Goal: Communication & Community: Answer question/provide support

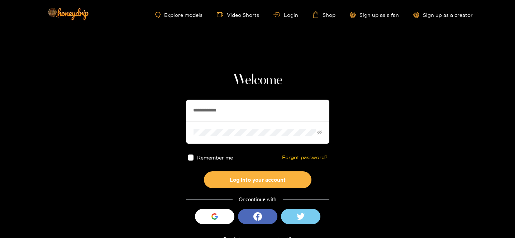
drag, startPoint x: 236, startPoint y: 111, endPoint x: 169, endPoint y: 101, distance: 67.7
click at [169, 101] on section "**********" at bounding box center [257, 127] width 515 height 255
paste input "*******"
type input "**********"
click at [169, 124] on section "**********" at bounding box center [257, 127] width 515 height 255
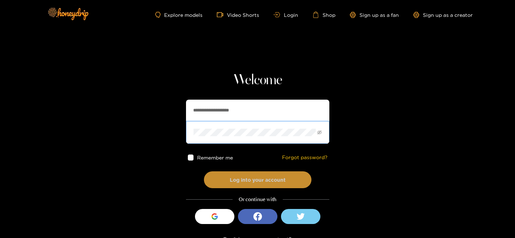
click at [234, 176] on button "Log into your account" at bounding box center [257, 179] width 107 height 17
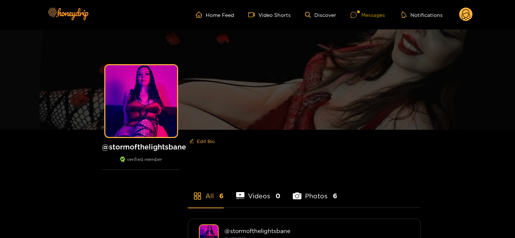
click at [360, 14] on div at bounding box center [355, 15] width 11 height 6
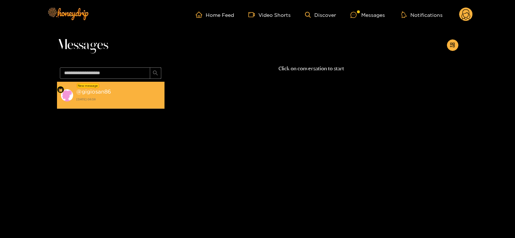
click at [139, 99] on strong "[DATE] 08:58" at bounding box center [118, 99] width 85 height 6
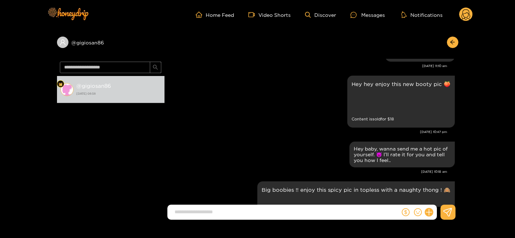
scroll to position [1323, 0]
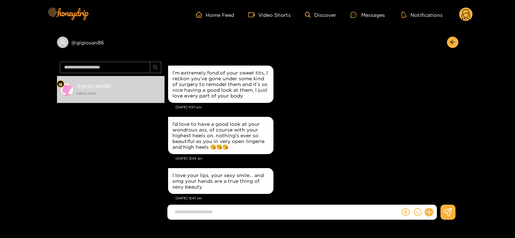
click at [463, 15] on icon at bounding box center [465, 15] width 9 height 13
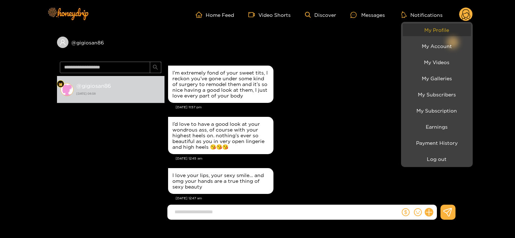
click at [459, 32] on link "My Profile" at bounding box center [437, 30] width 68 height 13
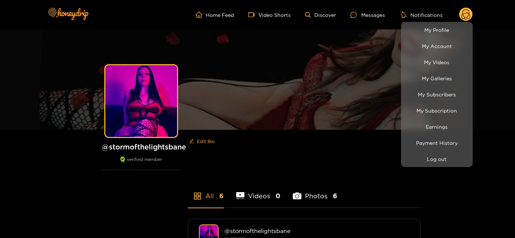
click at [186, 149] on div at bounding box center [257, 119] width 515 height 238
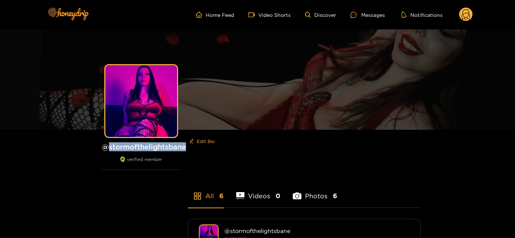
drag, startPoint x: 113, startPoint y: 147, endPoint x: 184, endPoint y: 147, distance: 71.3
click at [181, 147] on h1 "@ stormofthelightsbane" at bounding box center [141, 146] width 79 height 9
copy h1 "stormofthelightsbane"
click at [354, 14] on icon at bounding box center [353, 15] width 6 height 6
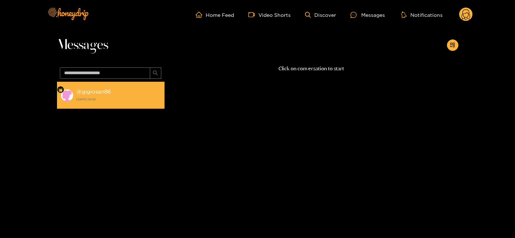
click at [112, 96] on strong "[DATE] 08:58" at bounding box center [118, 99] width 85 height 6
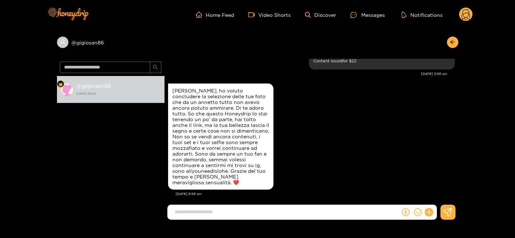
scroll to position [1039, 0]
click at [429, 213] on icon at bounding box center [428, 212] width 8 height 8
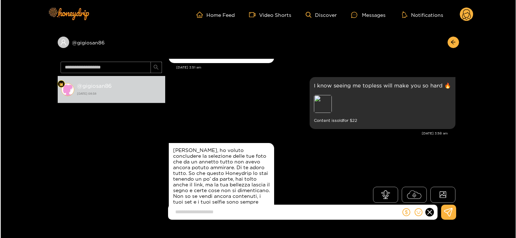
scroll to position [980, 0]
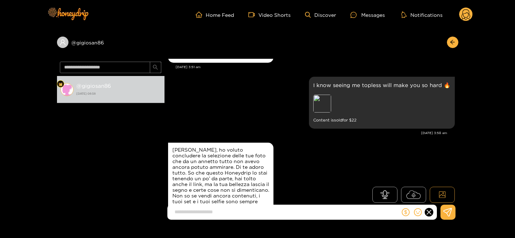
click at [442, 193] on icon at bounding box center [441, 194] width 7 height 7
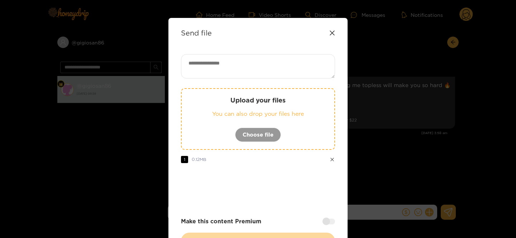
scroll to position [1039, 0]
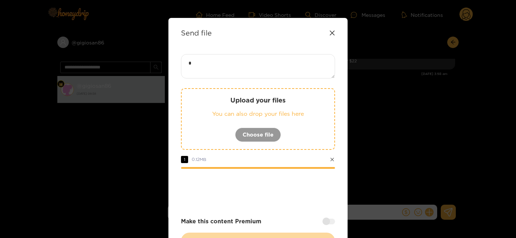
click at [243, 66] on textarea "*" at bounding box center [258, 66] width 154 height 24
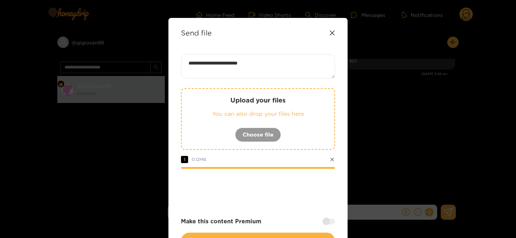
type textarea "**********"
click at [326, 222] on div at bounding box center [328, 221] width 13 height 6
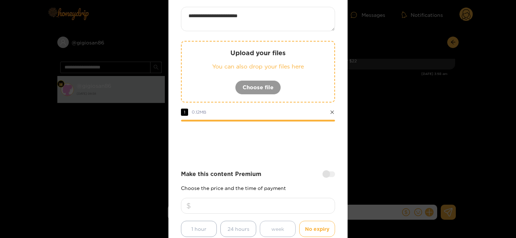
scroll to position [58, 0]
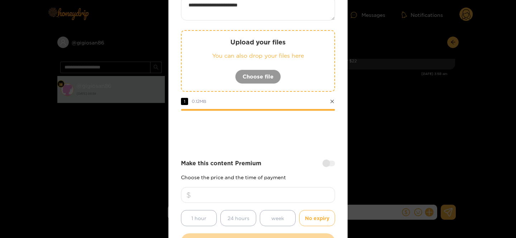
click at [238, 196] on input "number" at bounding box center [258, 195] width 154 height 16
type input "**"
click at [257, 164] on strong "Make this content Premium" at bounding box center [221, 163] width 80 height 8
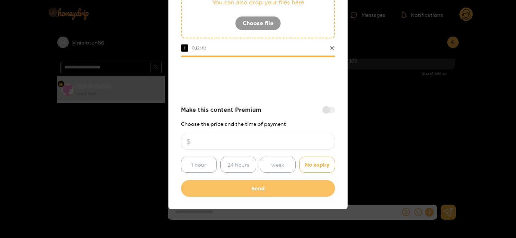
click at [251, 190] on button "Send" at bounding box center [258, 188] width 154 height 17
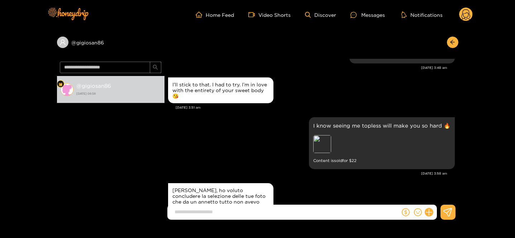
scroll to position [1023, 0]
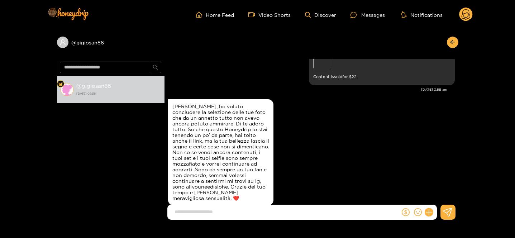
click at [461, 10] on circle at bounding box center [466, 15] width 14 height 14
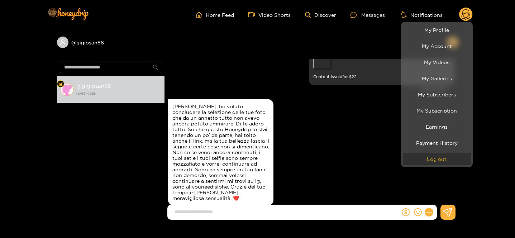
click at [435, 159] on button "Log out" at bounding box center [437, 159] width 68 height 13
